Goal: Task Accomplishment & Management: Manage account settings

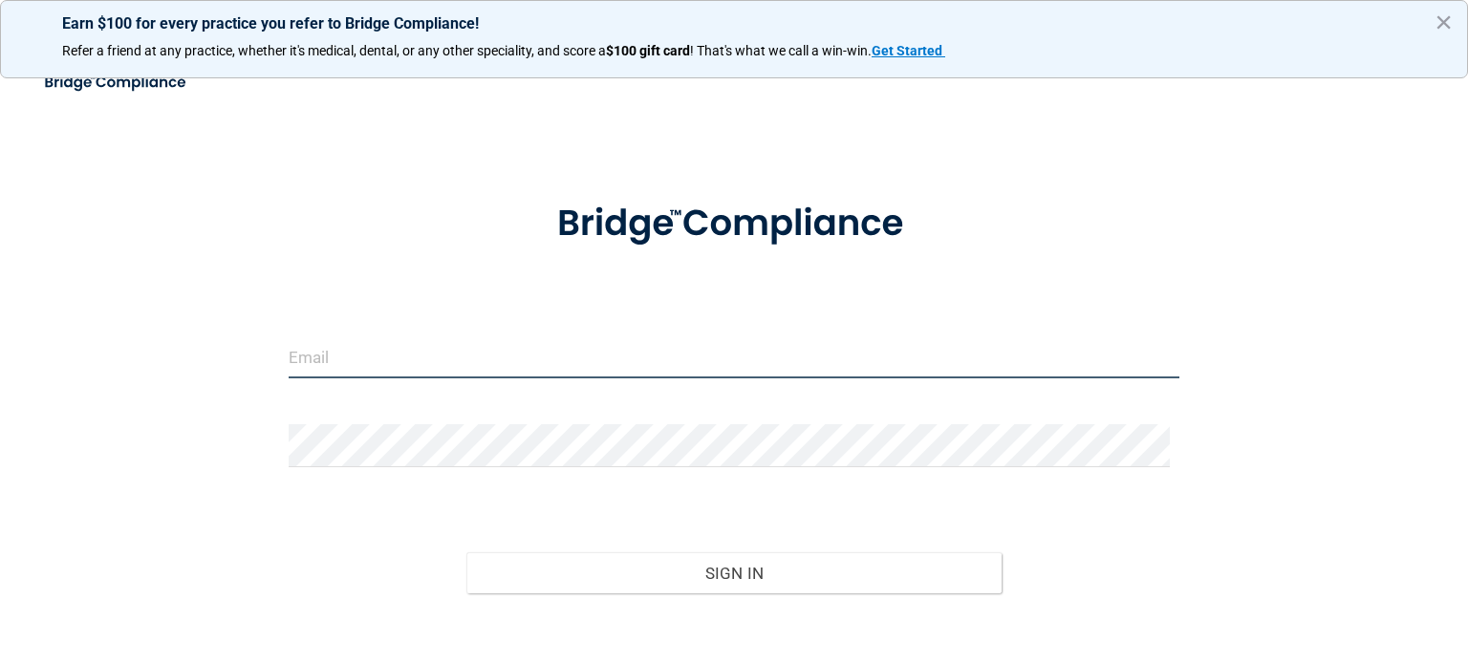
click at [850, 341] on input "email" at bounding box center [734, 356] width 891 height 43
type input "[EMAIL_ADDRESS][DOMAIN_NAME]"
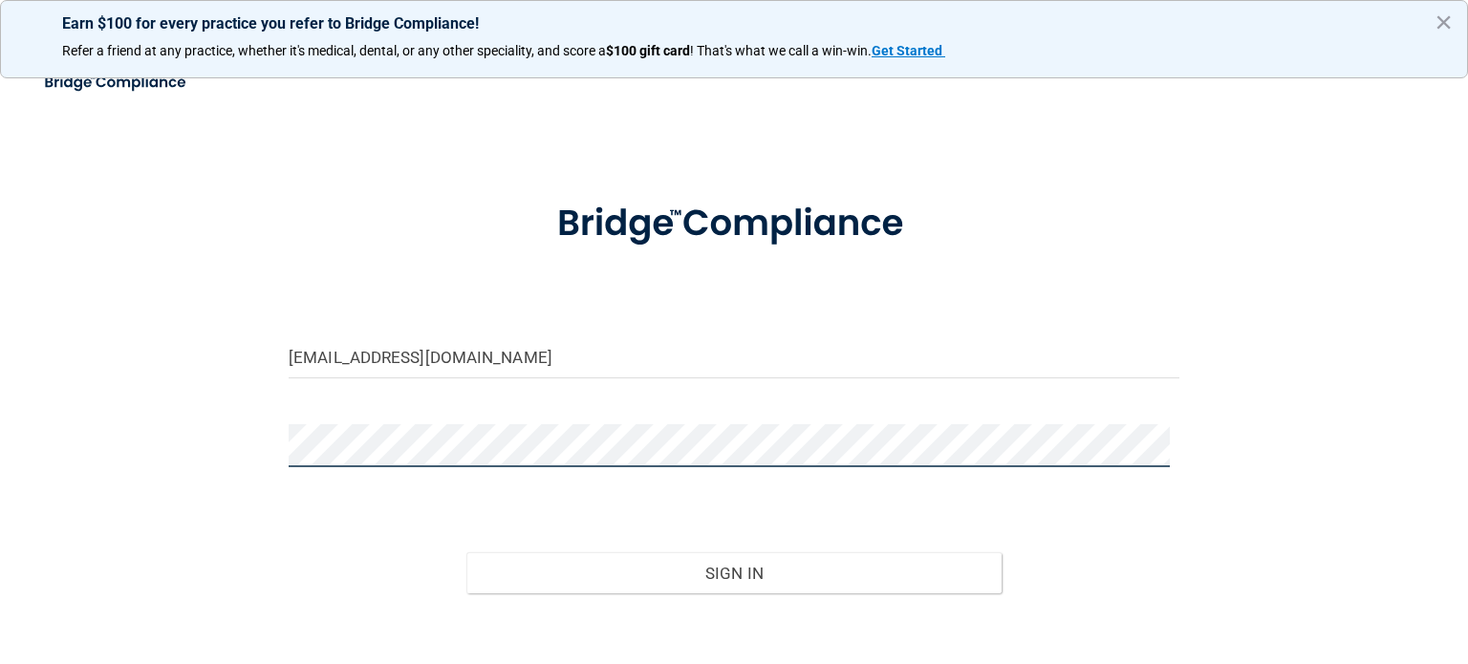
click at [466, 552] on button "Sign In" at bounding box center [733, 573] width 534 height 42
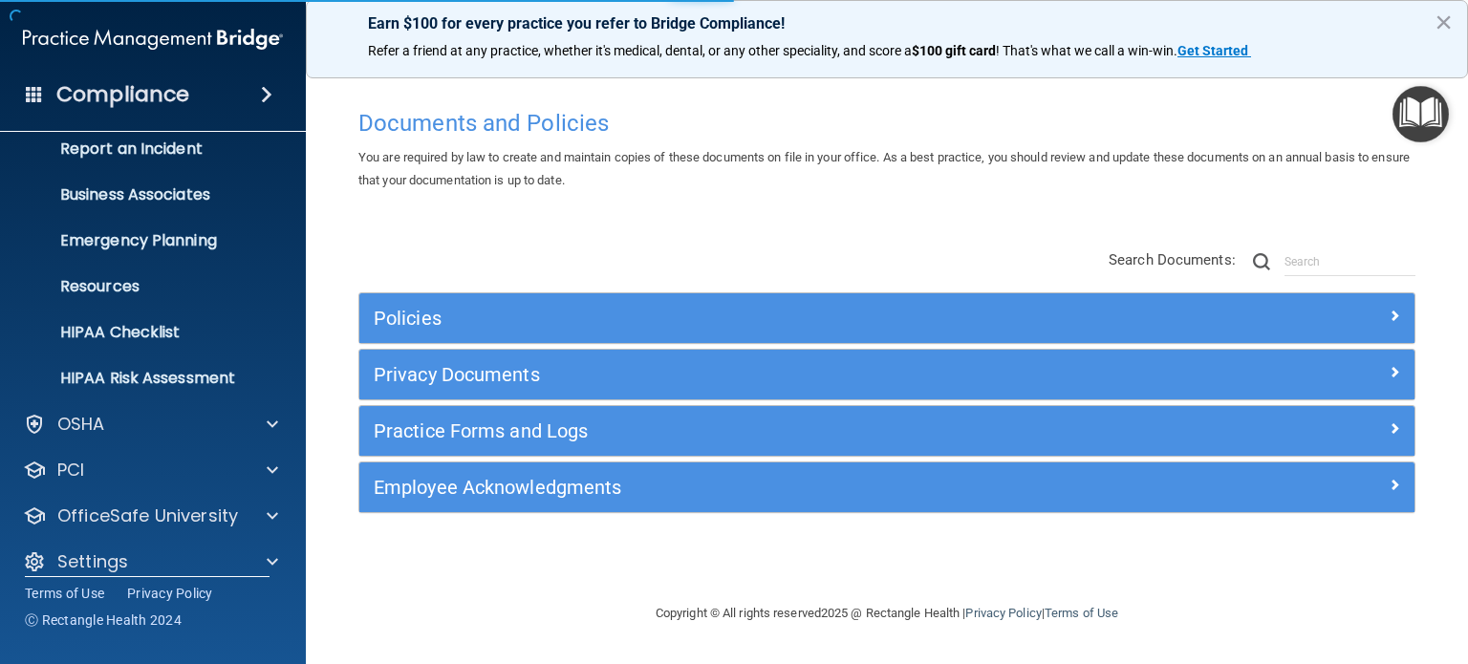
scroll to position [128, 0]
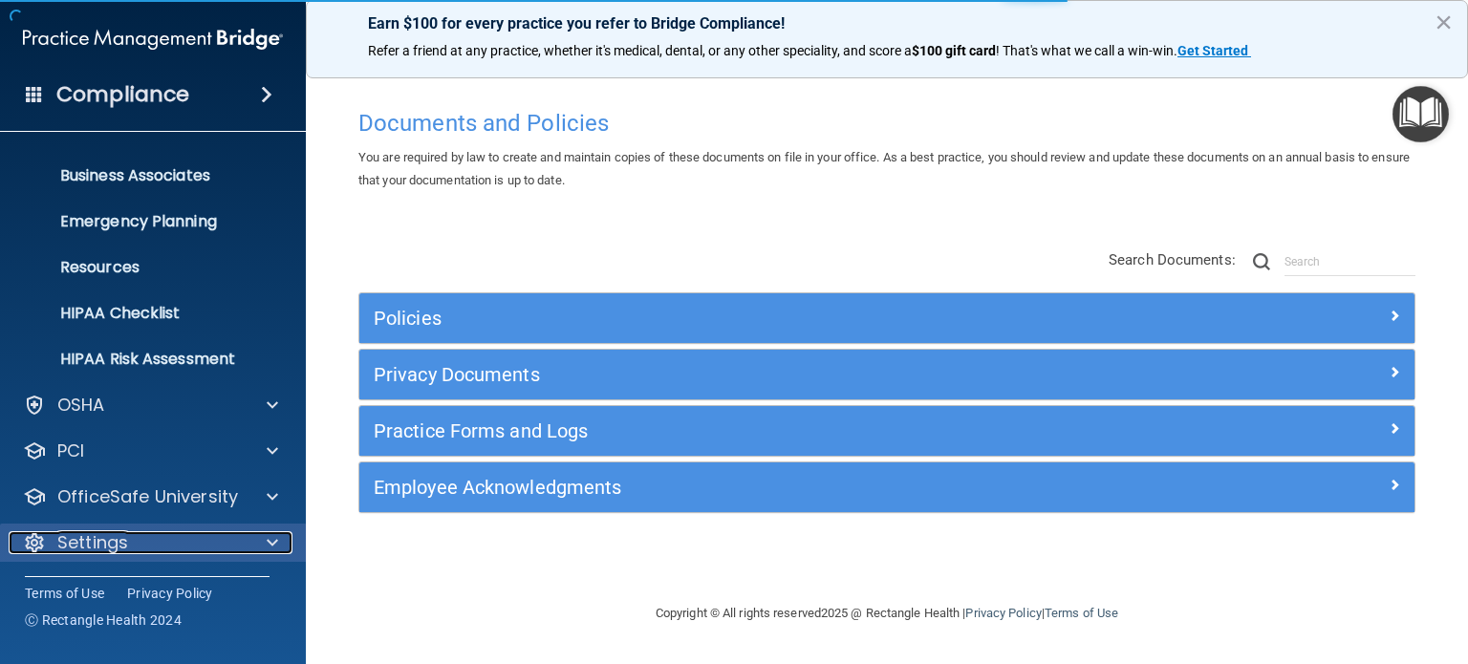
click at [122, 539] on p "Settings" at bounding box center [92, 542] width 71 height 23
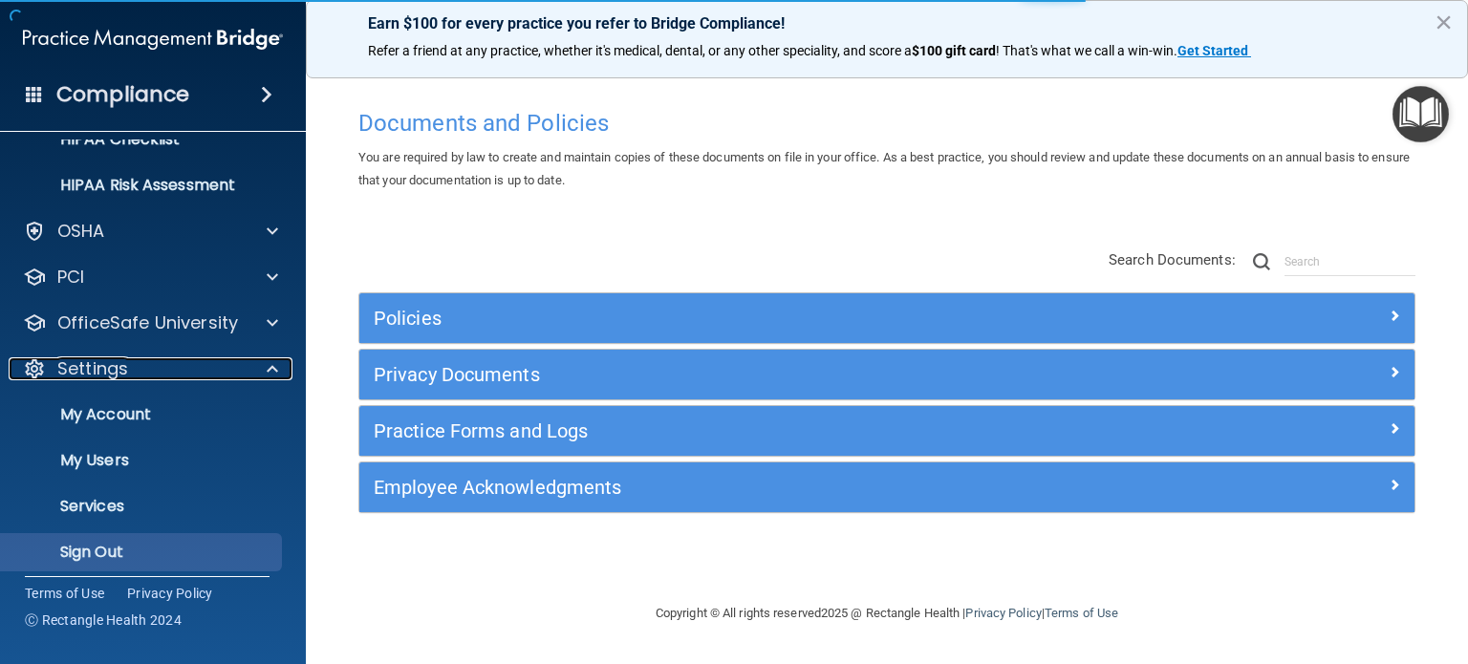
scroll to position [311, 0]
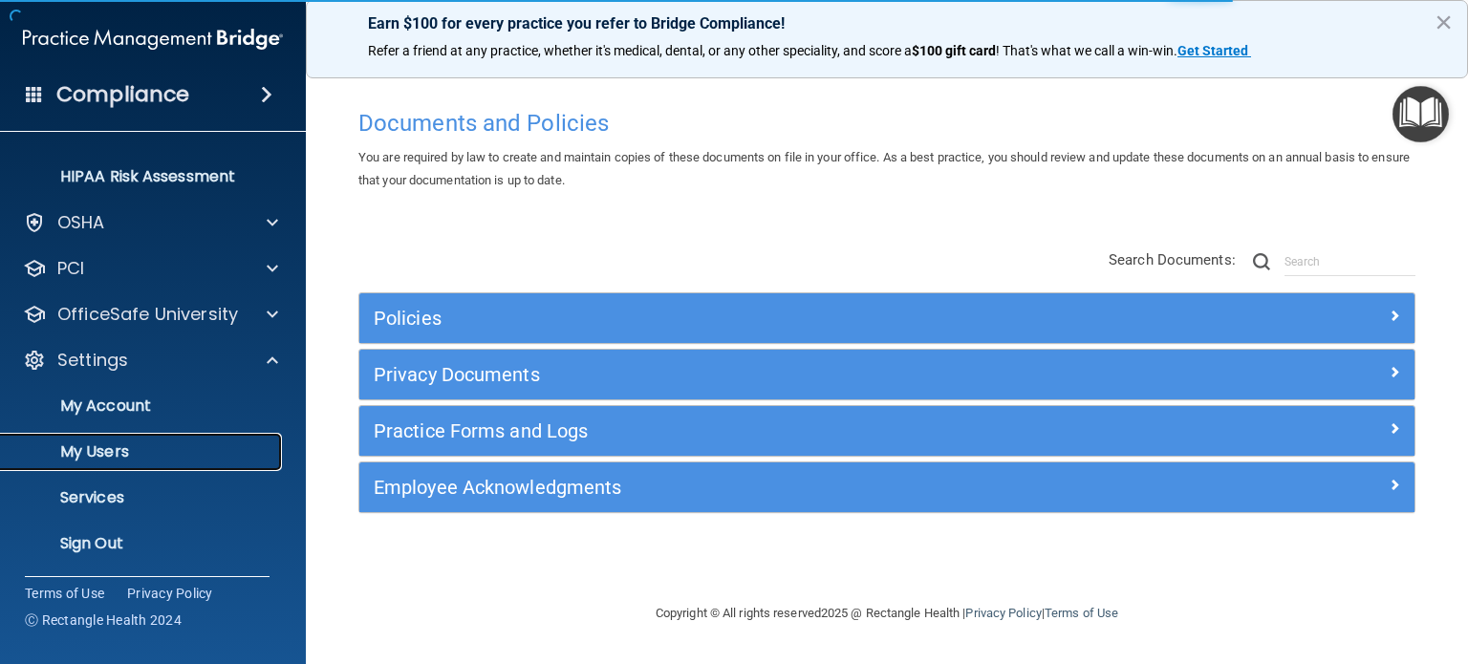
click at [120, 460] on p "My Users" at bounding box center [142, 451] width 261 height 19
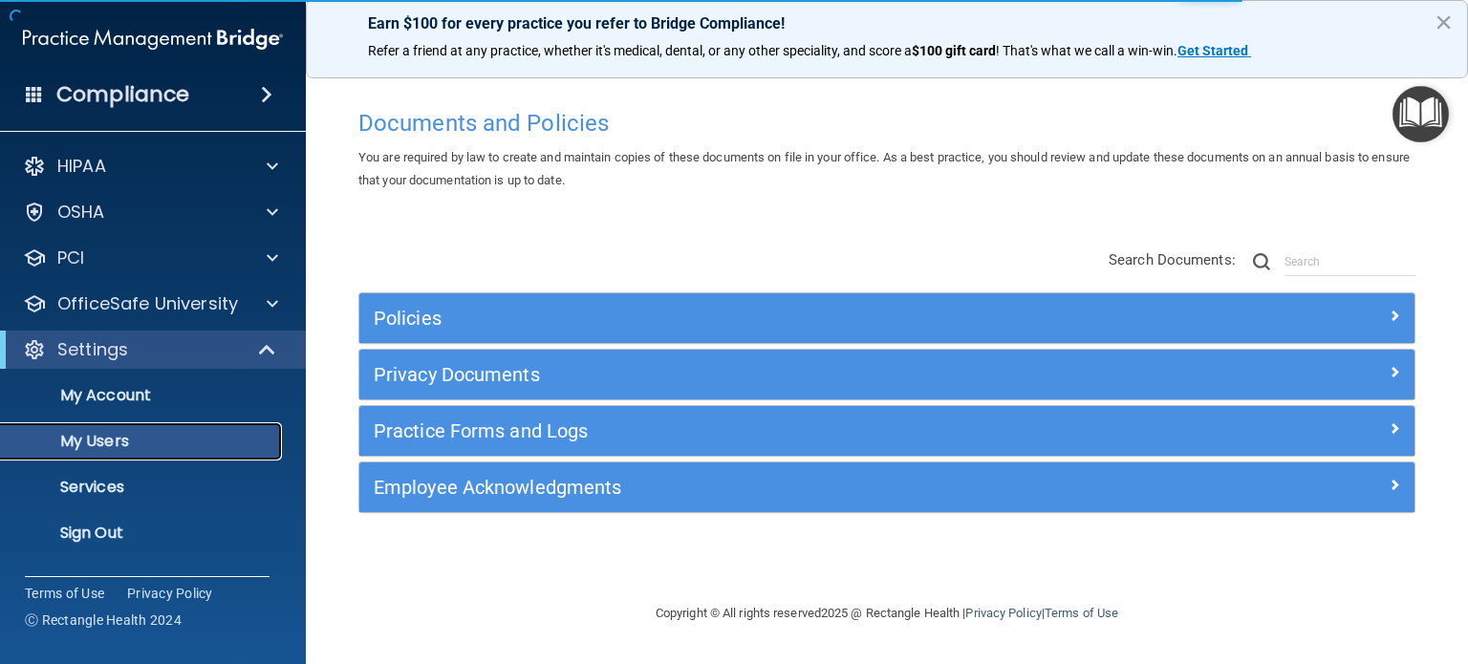
select select "20"
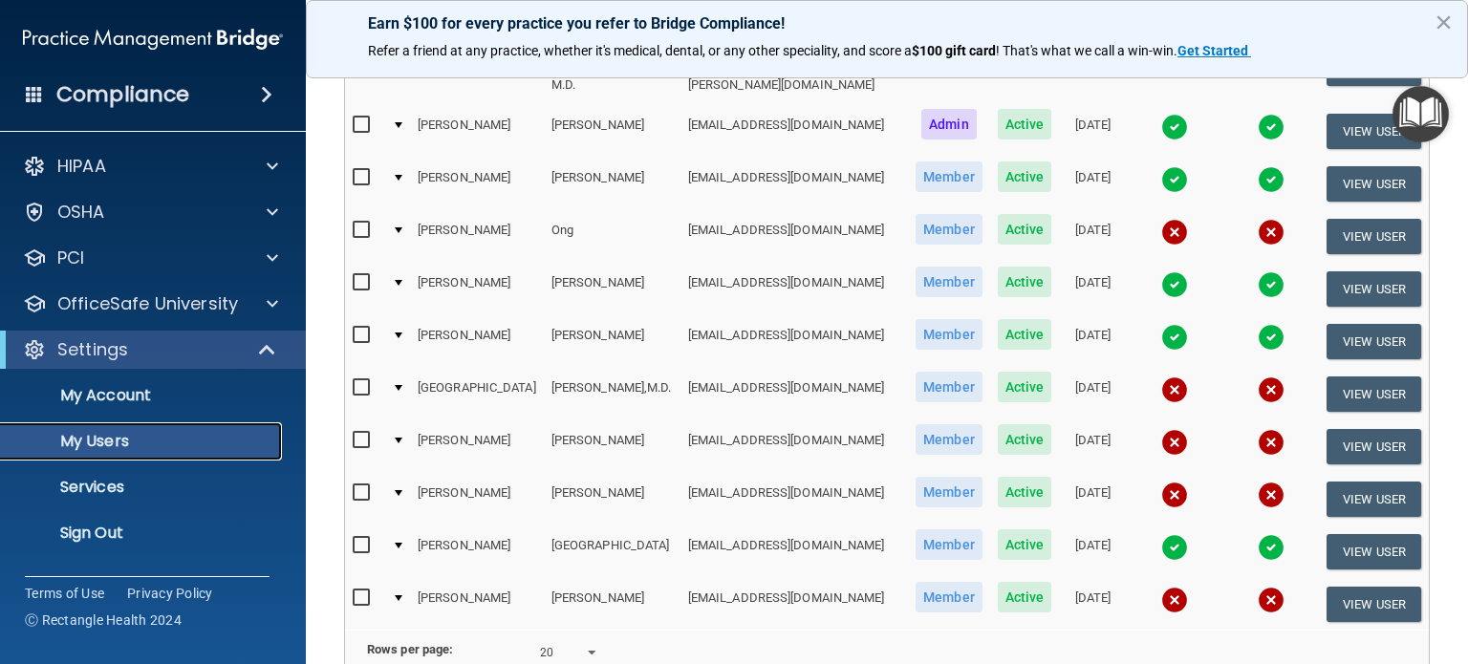
scroll to position [764, 0]
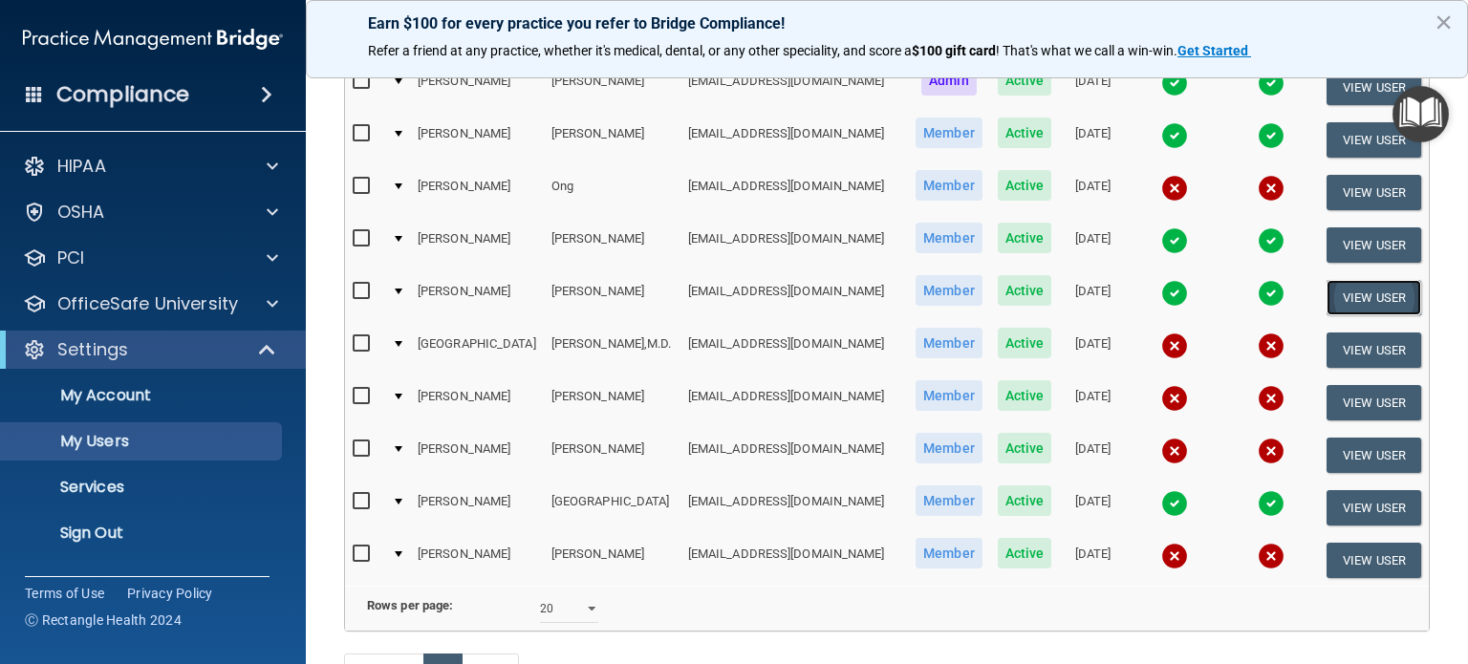
click at [1334, 280] on button "View User" at bounding box center [1373, 297] width 95 height 35
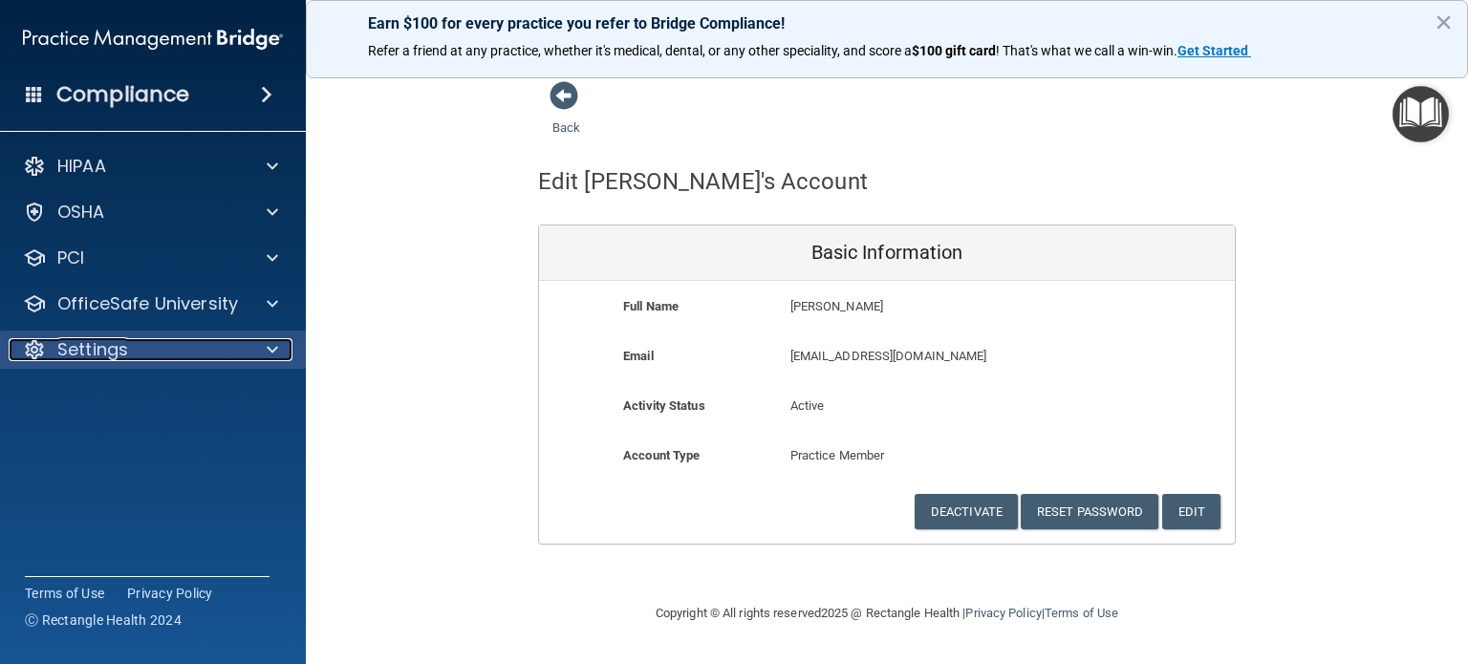
click at [155, 358] on div "Settings" at bounding box center [127, 349] width 237 height 23
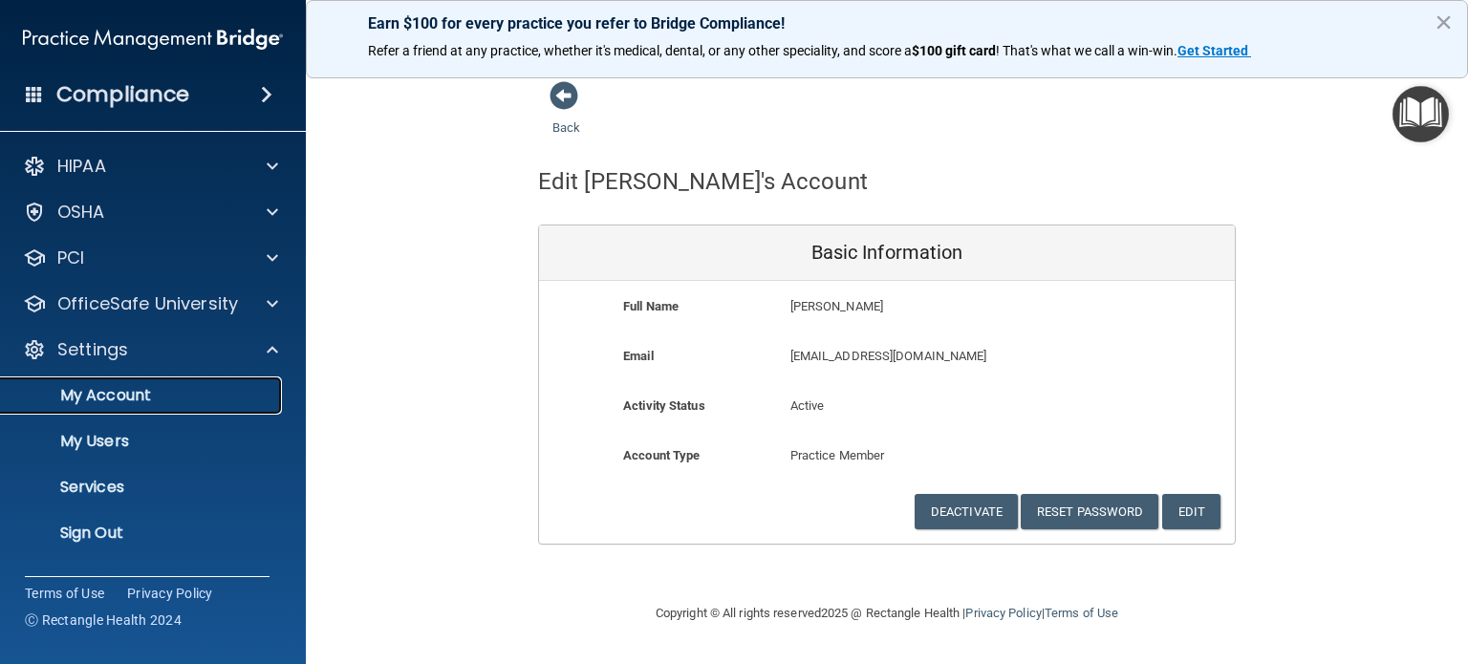
click at [142, 400] on p "My Account" at bounding box center [142, 395] width 261 height 19
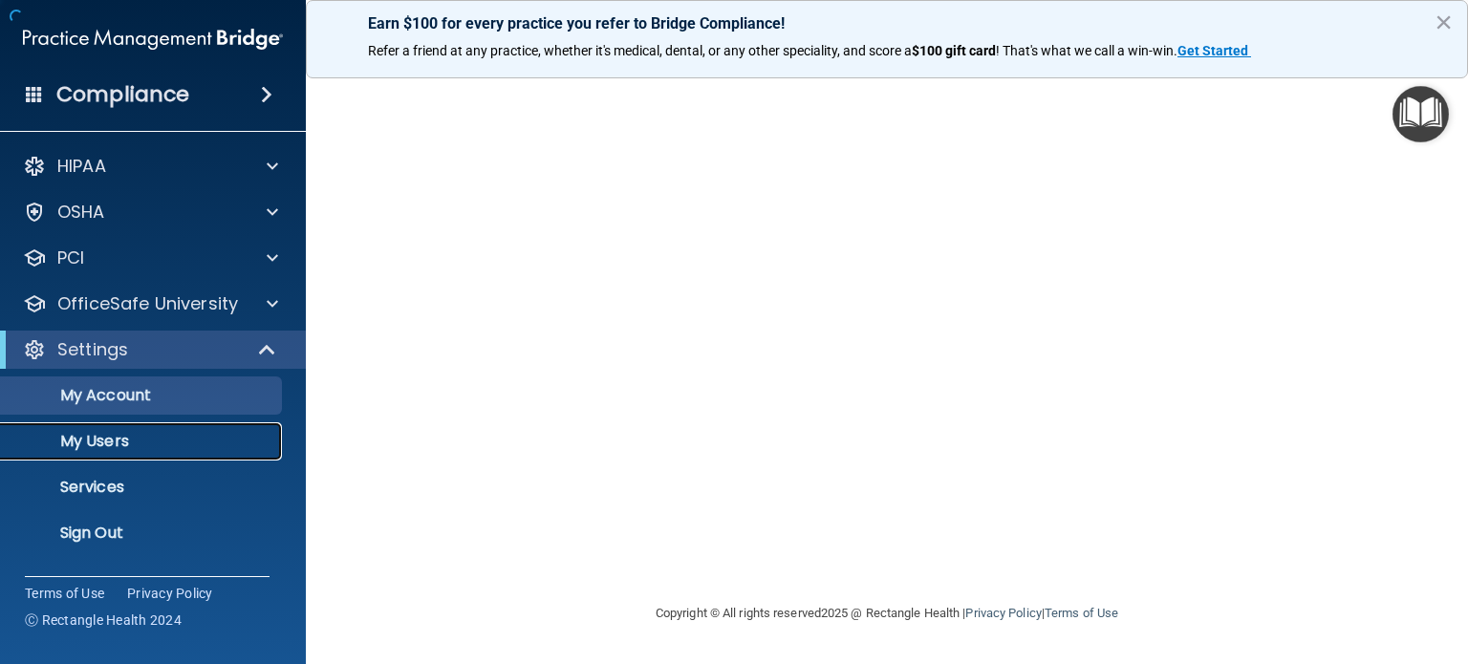
click at [126, 450] on p "My Users" at bounding box center [142, 441] width 261 height 19
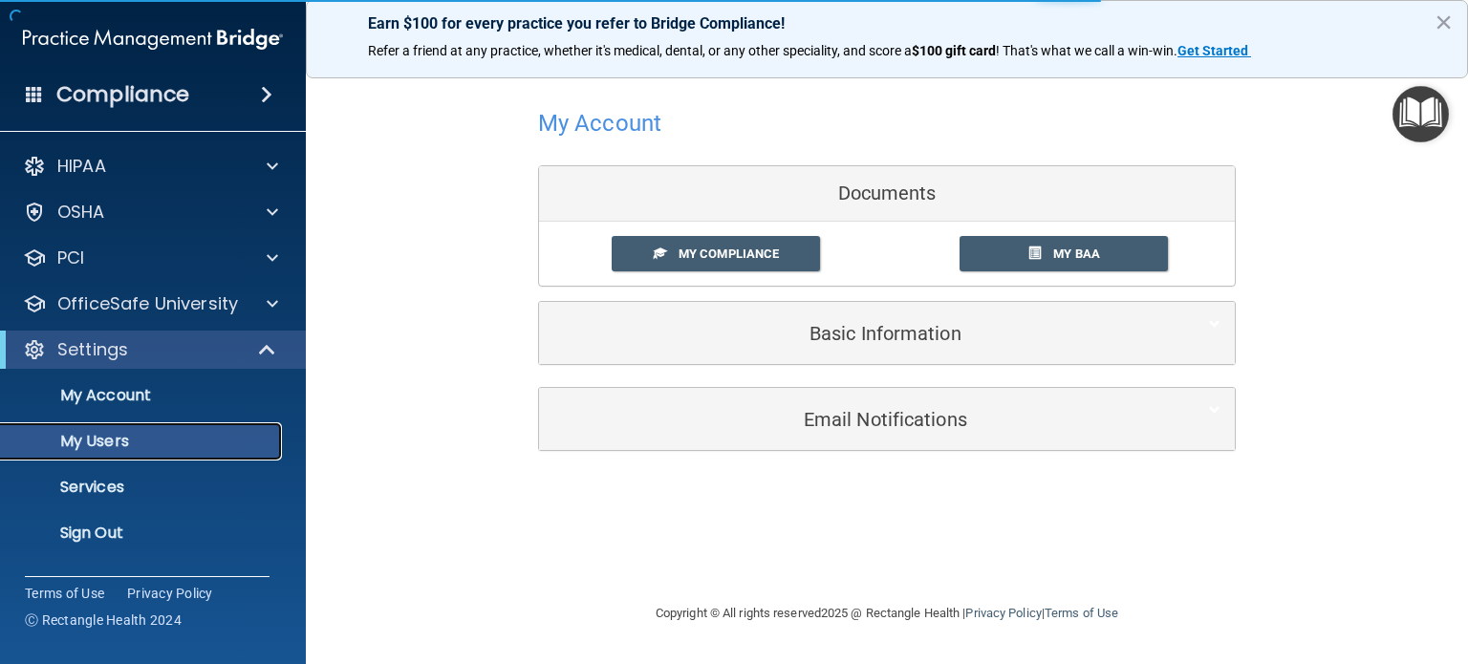
click at [131, 447] on p "My Users" at bounding box center [142, 441] width 261 height 19
click at [132, 444] on p "My Users" at bounding box center [142, 441] width 261 height 19
click at [133, 442] on p "My Users" at bounding box center [142, 441] width 261 height 19
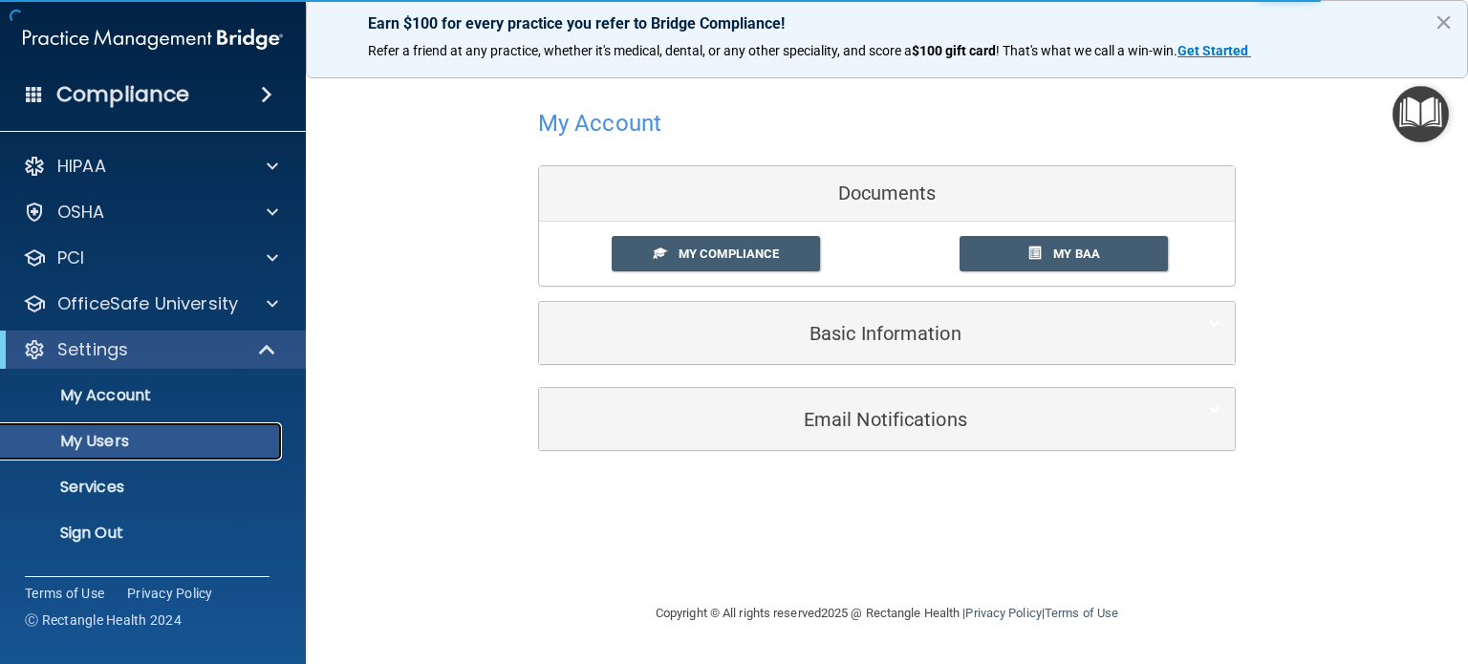
click at [133, 442] on p "My Users" at bounding box center [142, 441] width 261 height 19
select select "20"
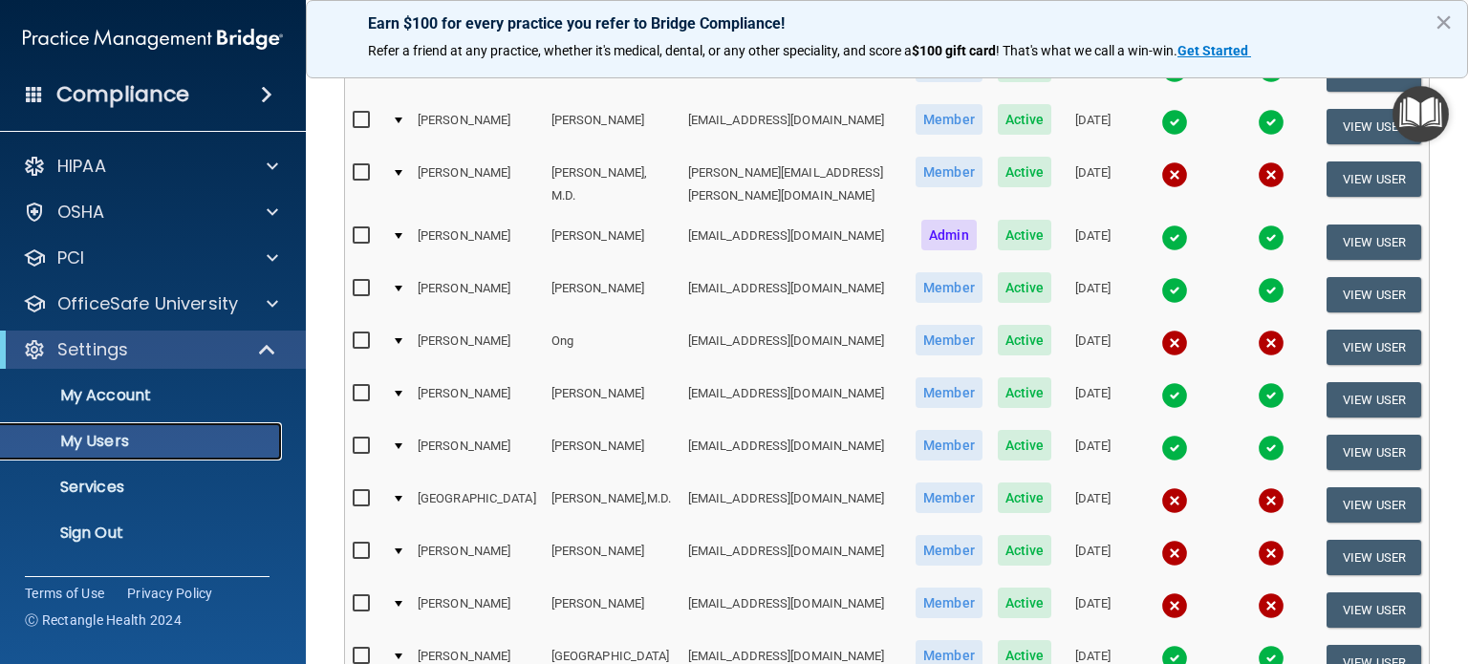
scroll to position [669, 0]
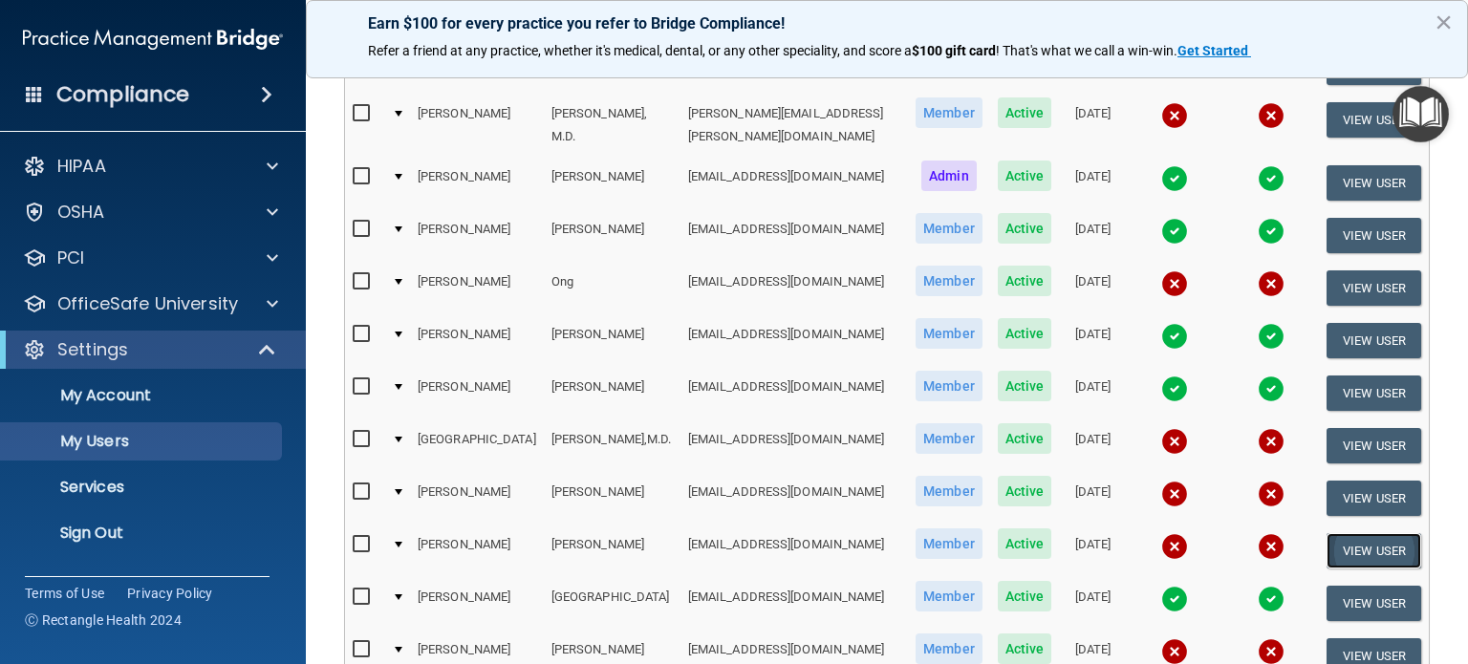
click at [1380, 533] on button "View User" at bounding box center [1373, 550] width 95 height 35
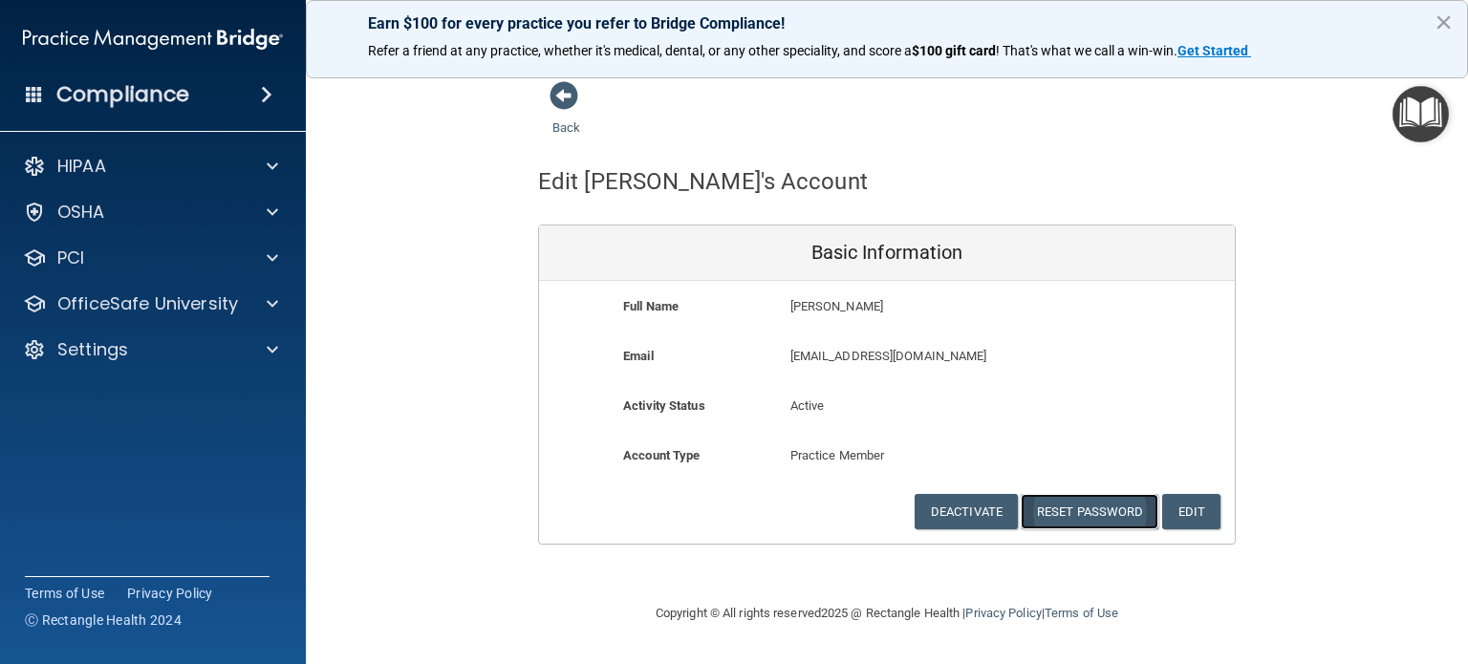
click at [1080, 512] on button "Reset Password" at bounding box center [1090, 511] width 138 height 35
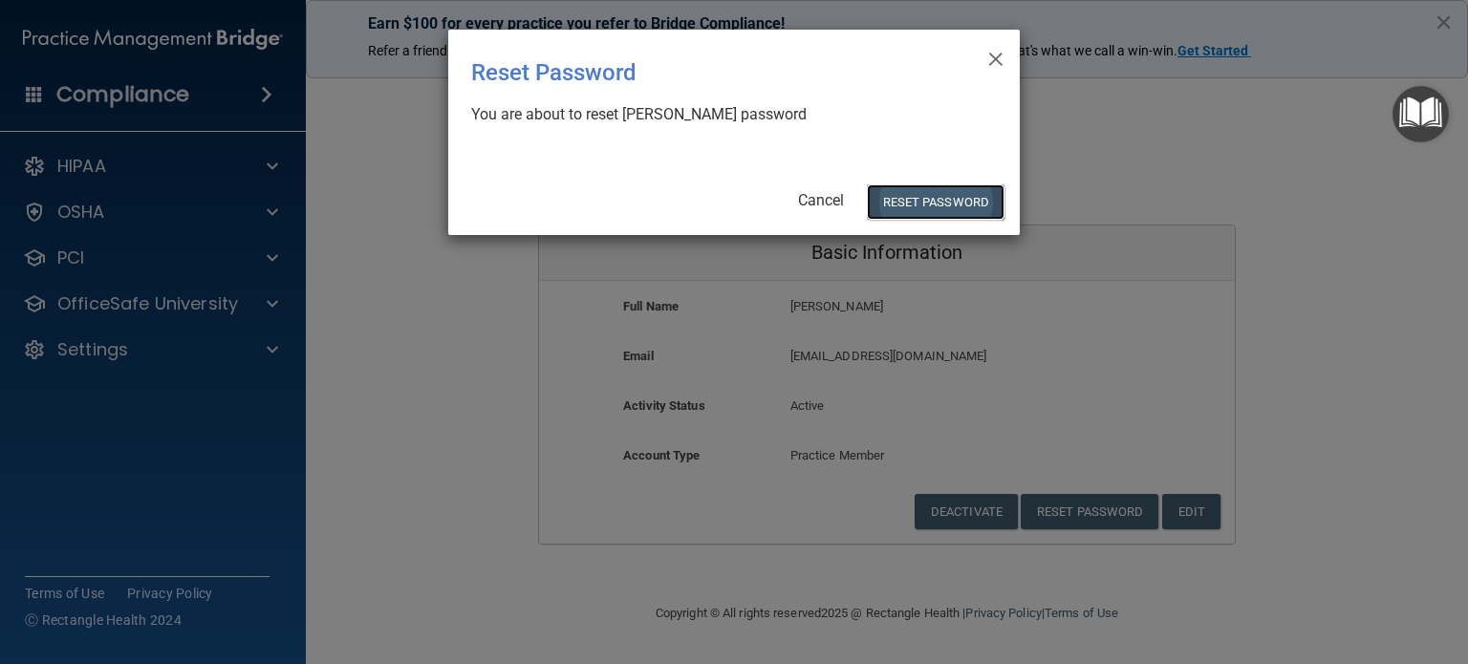
click at [949, 194] on button "Reset Password" at bounding box center [936, 201] width 138 height 35
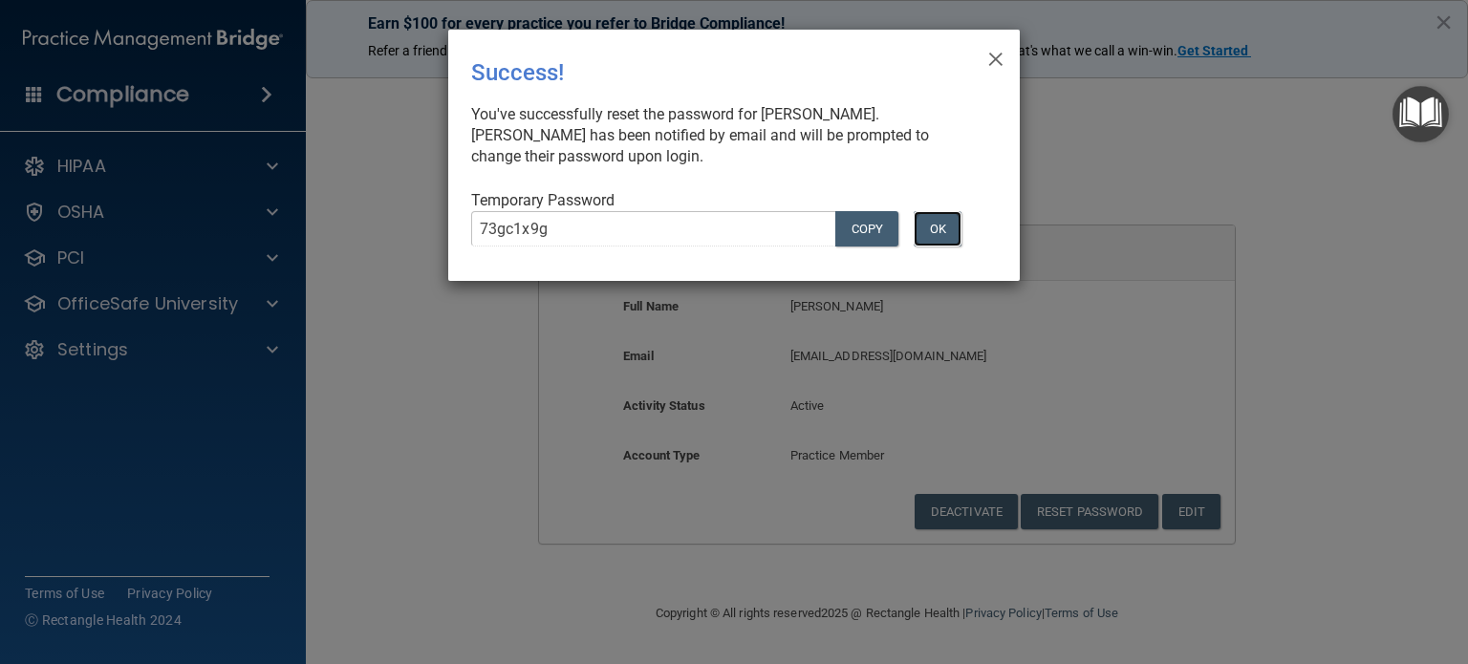
click at [922, 226] on button "OK" at bounding box center [937, 228] width 48 height 35
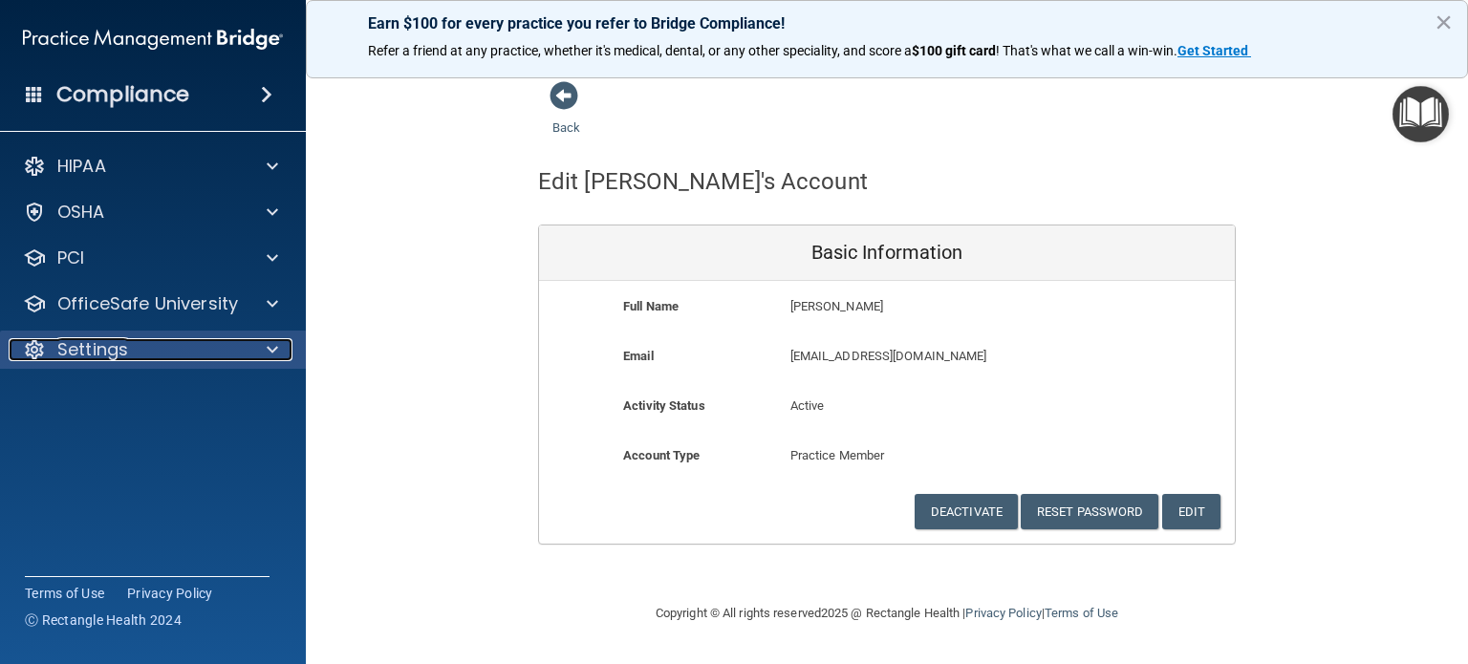
click at [132, 350] on div "Settings" at bounding box center [127, 349] width 237 height 23
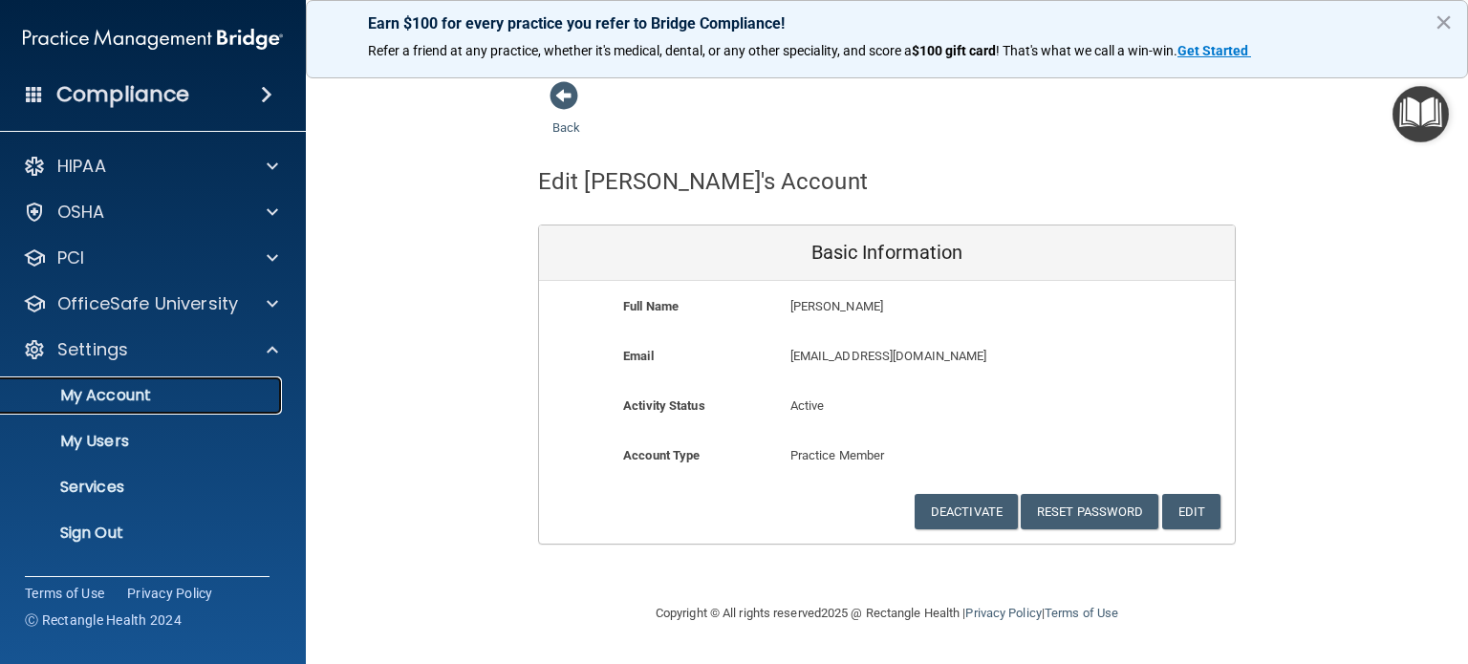
click at [123, 400] on p "My Account" at bounding box center [142, 395] width 261 height 19
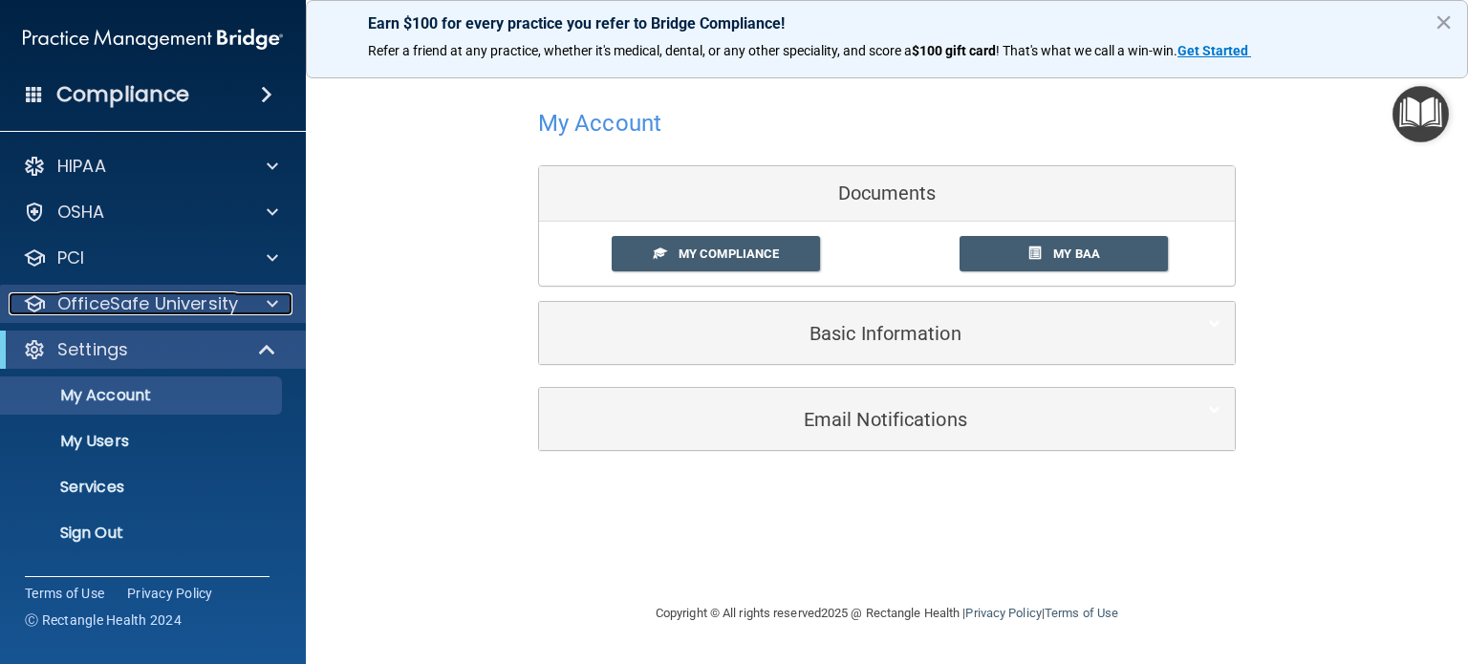
click at [153, 294] on p "OfficeSafe University" at bounding box center [147, 303] width 181 height 23
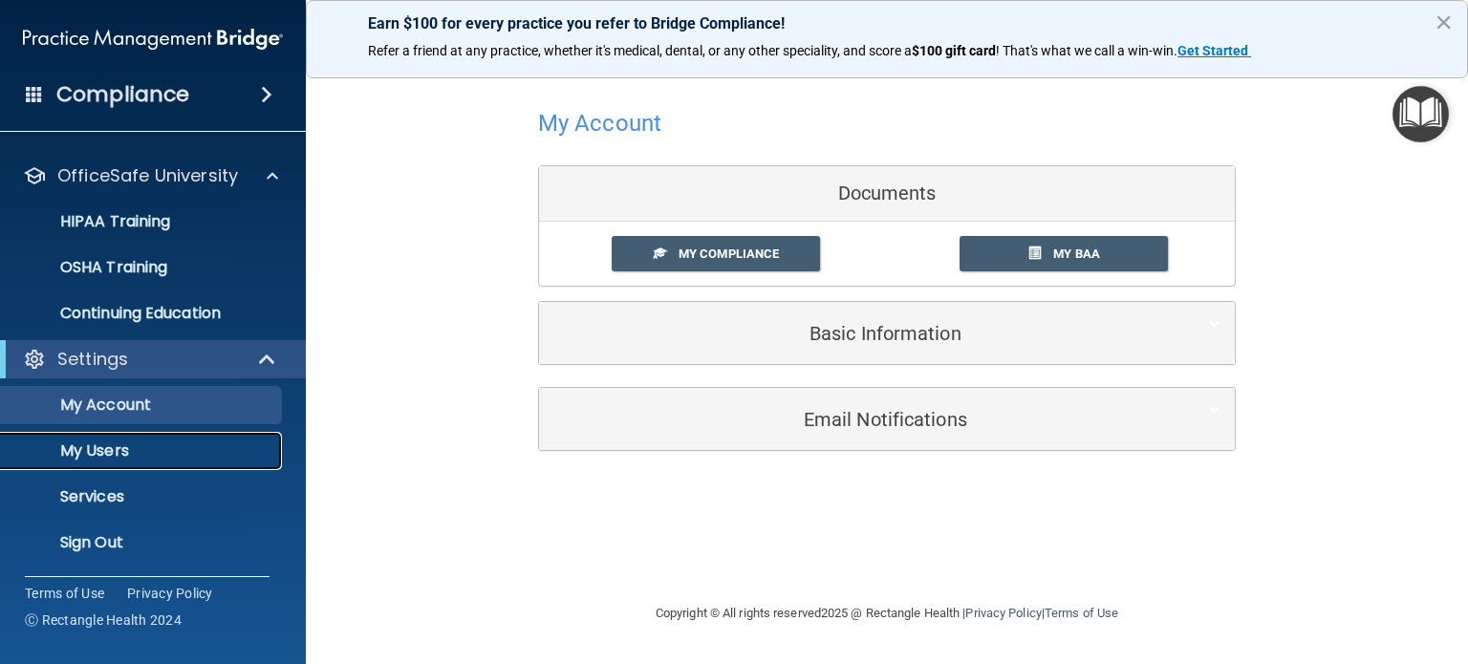
click at [119, 448] on p "My Users" at bounding box center [142, 450] width 261 height 19
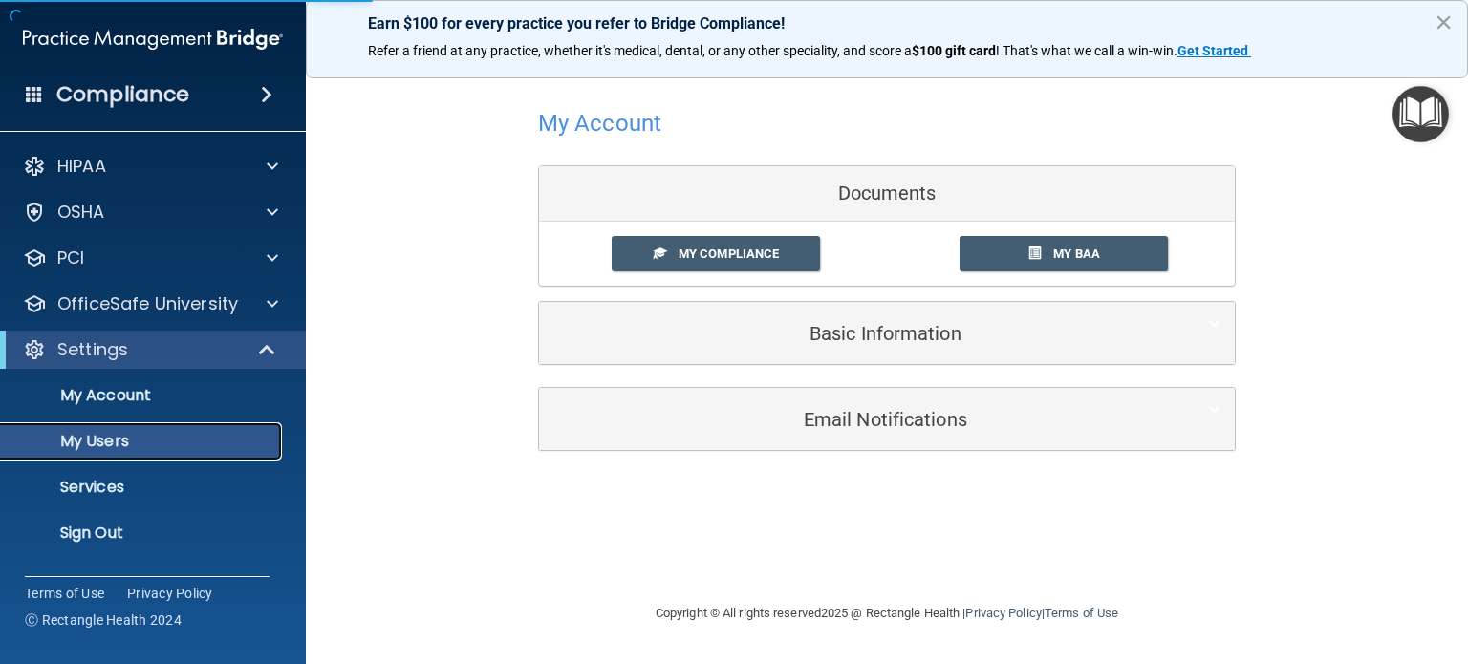
click at [168, 452] on link "My Users" at bounding box center [131, 441] width 301 height 38
select select "20"
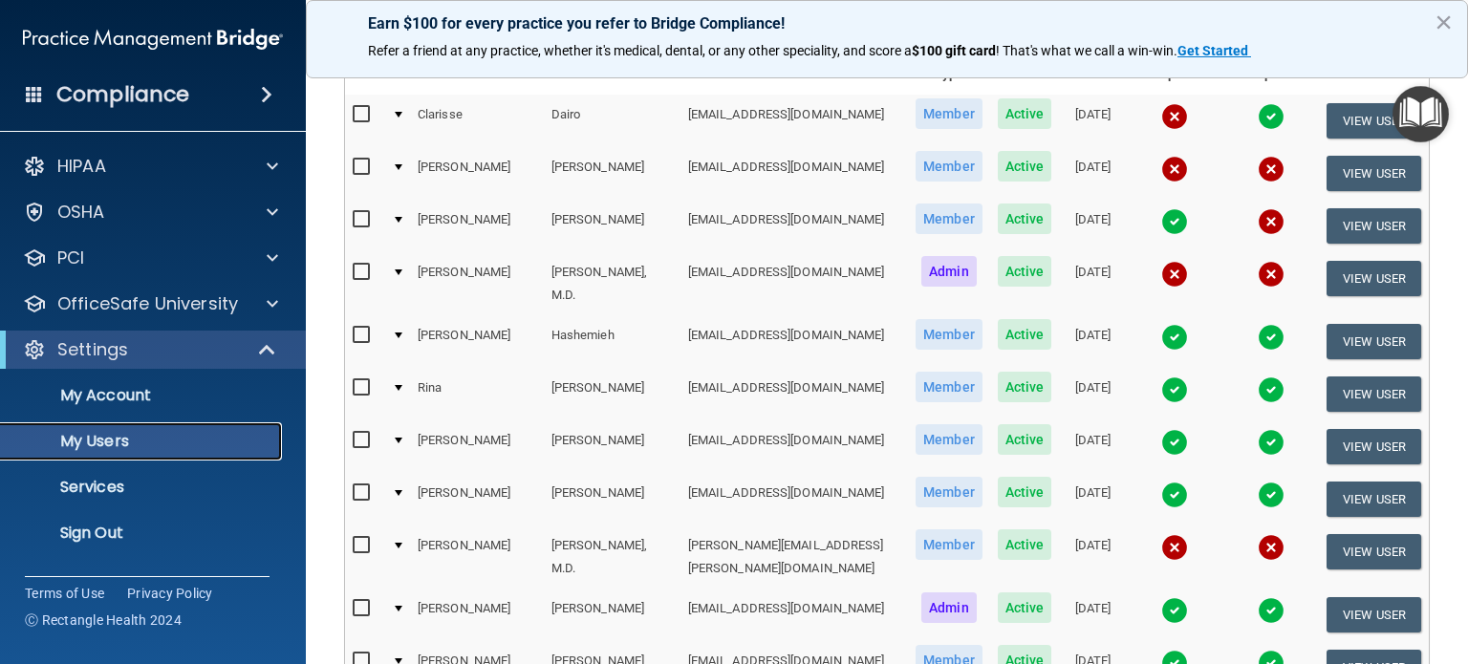
scroll to position [287, 0]
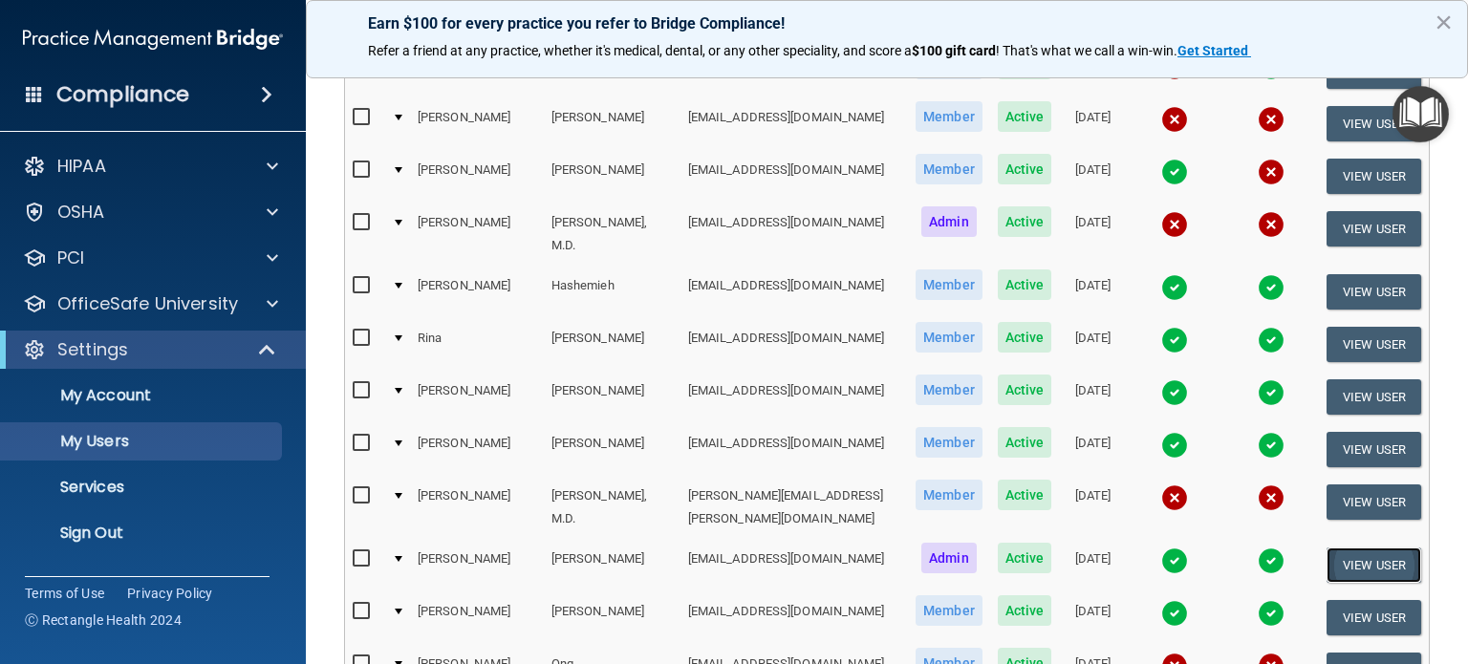
click at [1381, 548] on button "View User" at bounding box center [1373, 565] width 95 height 35
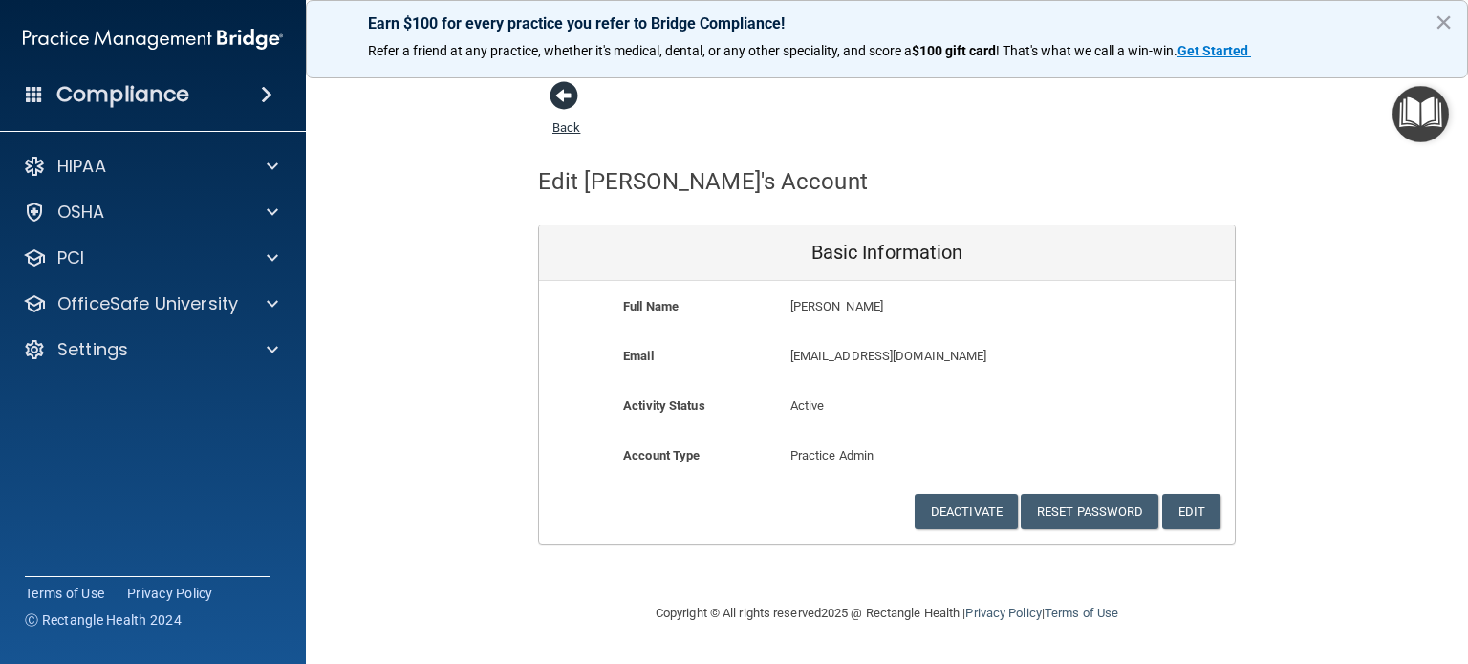
click at [563, 102] on span at bounding box center [563, 95] width 29 height 29
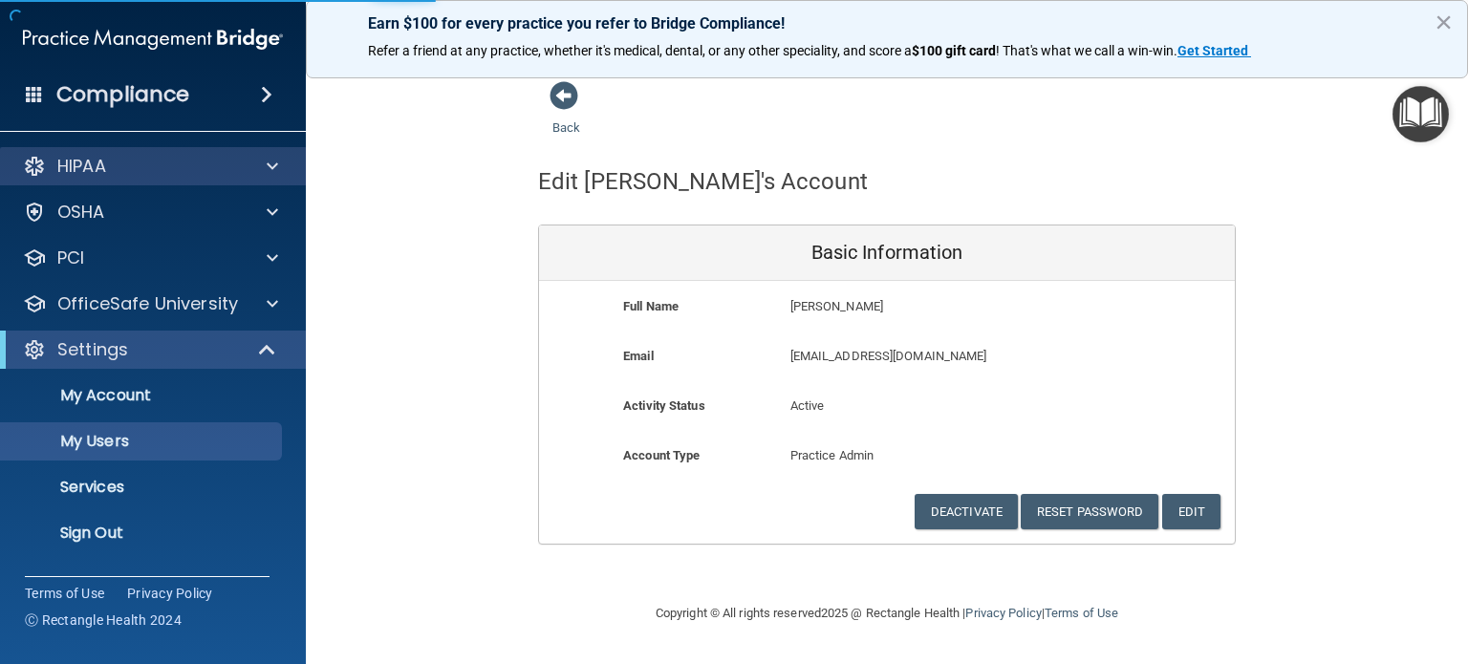
select select "20"
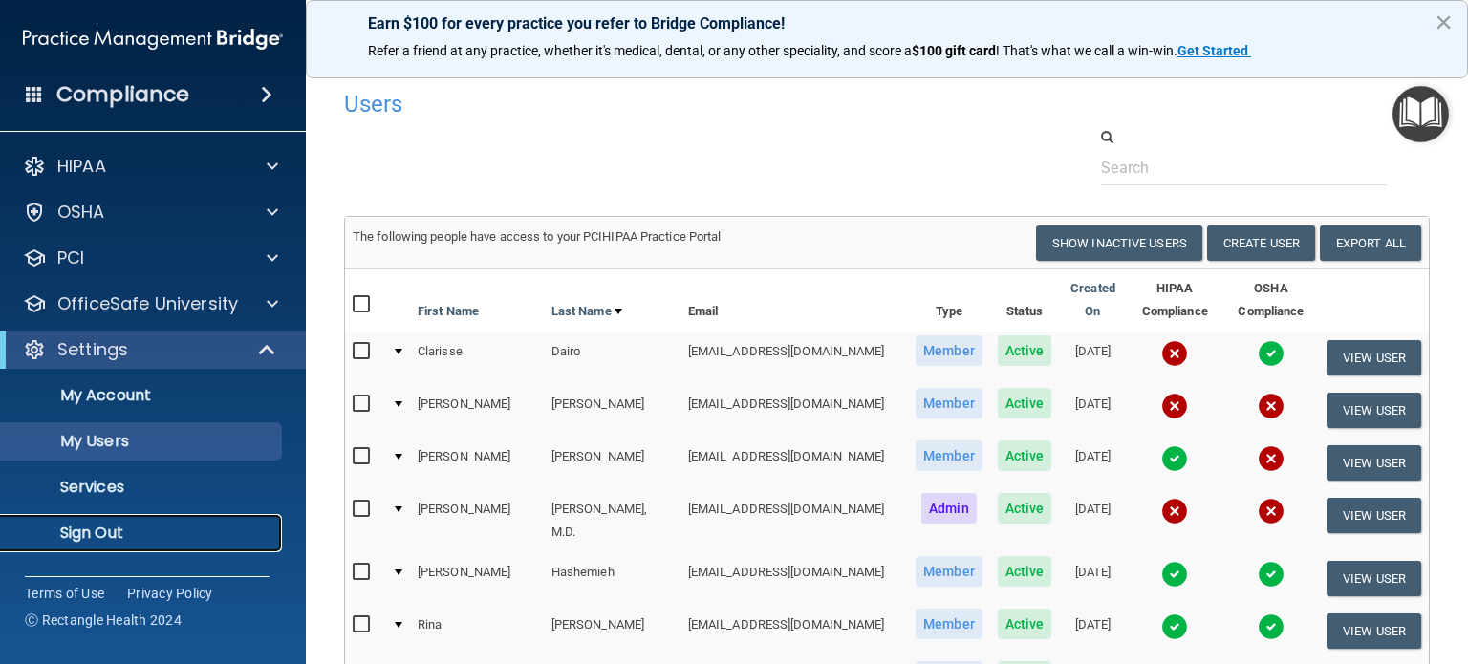
click at [121, 538] on p "Sign Out" at bounding box center [142, 533] width 261 height 19
